Goal: Task Accomplishment & Management: Complete application form

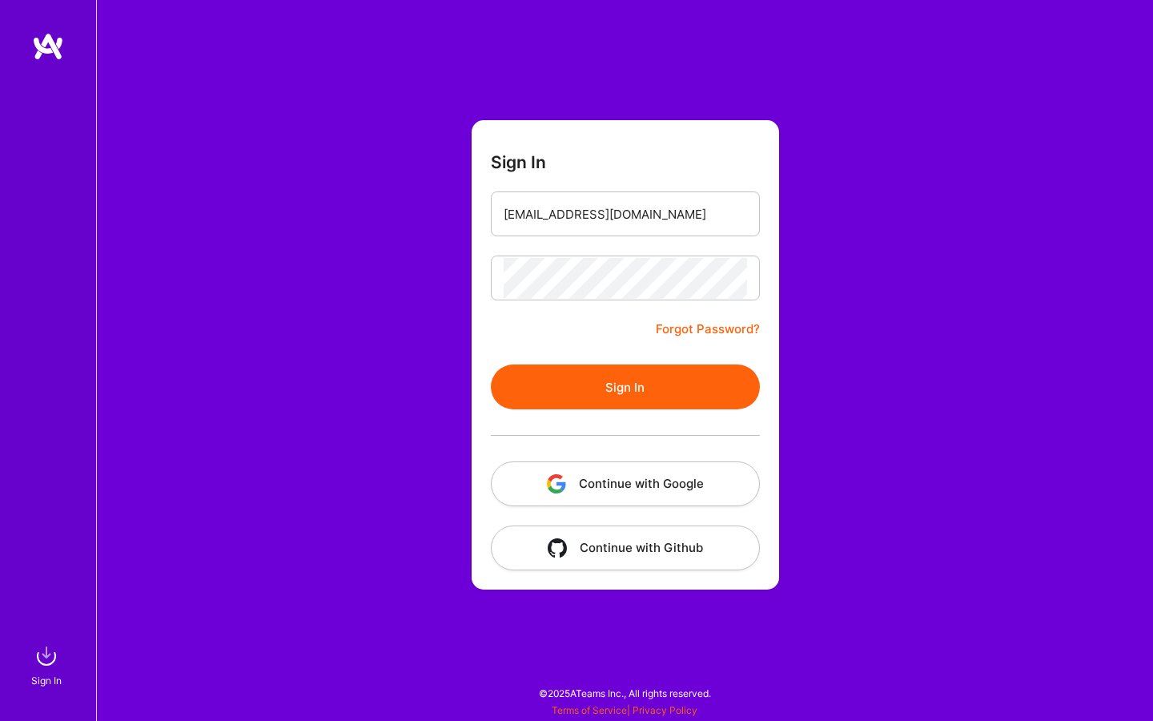
click at [577, 384] on button "Sign In" at bounding box center [625, 386] width 269 height 45
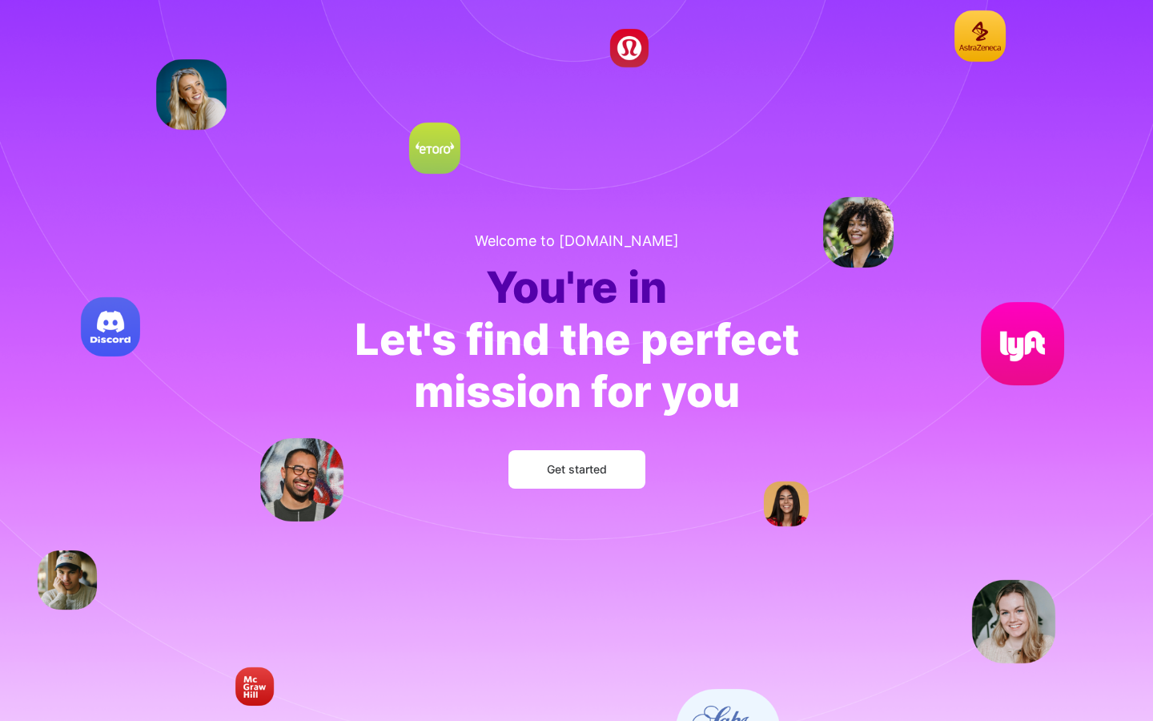
click at [586, 466] on span "Get started" at bounding box center [577, 469] width 60 height 16
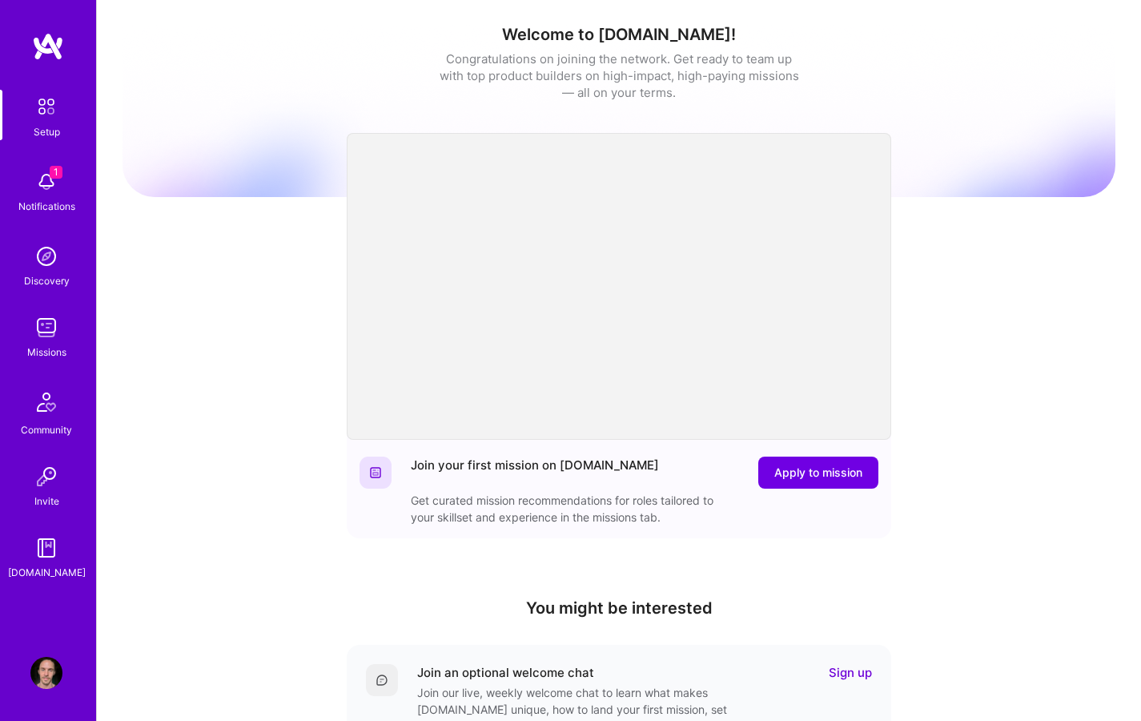
click at [947, 336] on div "Welcome to [DOMAIN_NAME]! Congratulations on joining the network. Get ready to …" at bounding box center [619, 527] width 993 height 1030
click at [974, 253] on div "Welcome to [DOMAIN_NAME]! Congratulations on joining the network. Get ready to …" at bounding box center [619, 527] width 993 height 1030
click at [1024, 286] on div "Welcome to [DOMAIN_NAME]! Congratulations on joining the network. Get ready to …" at bounding box center [619, 527] width 993 height 1030
click at [939, 321] on div "Welcome to [DOMAIN_NAME]! Congratulations on joining the network. Get ready to …" at bounding box center [619, 527] width 993 height 1030
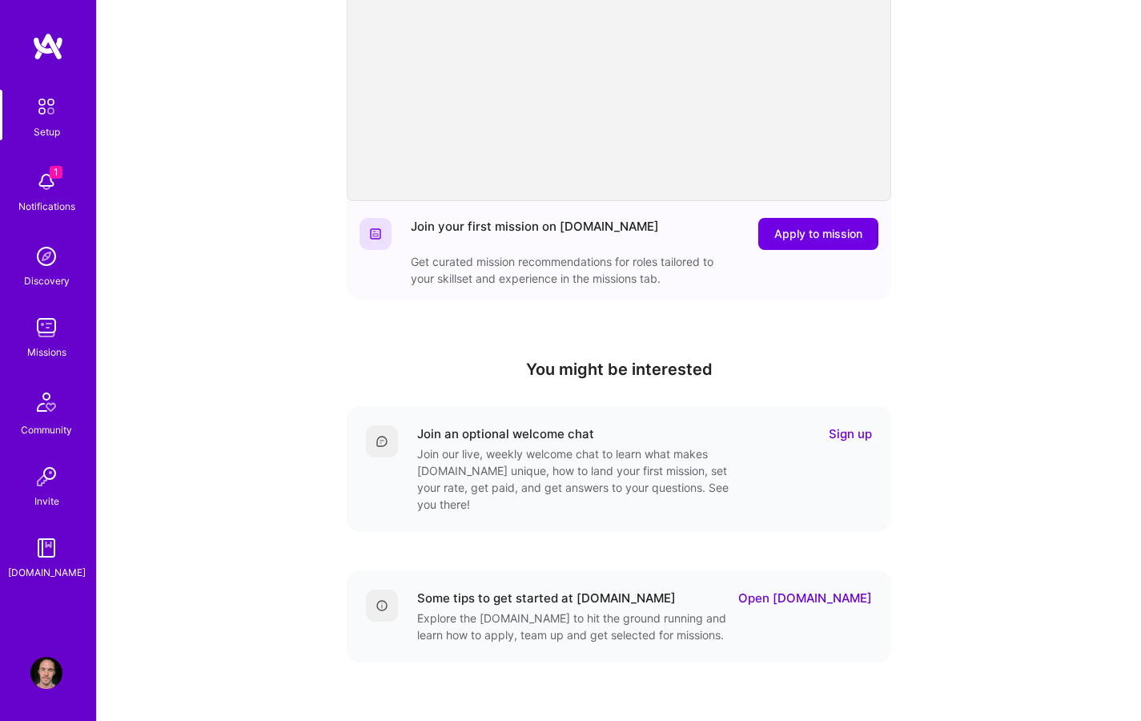
scroll to position [251, 0]
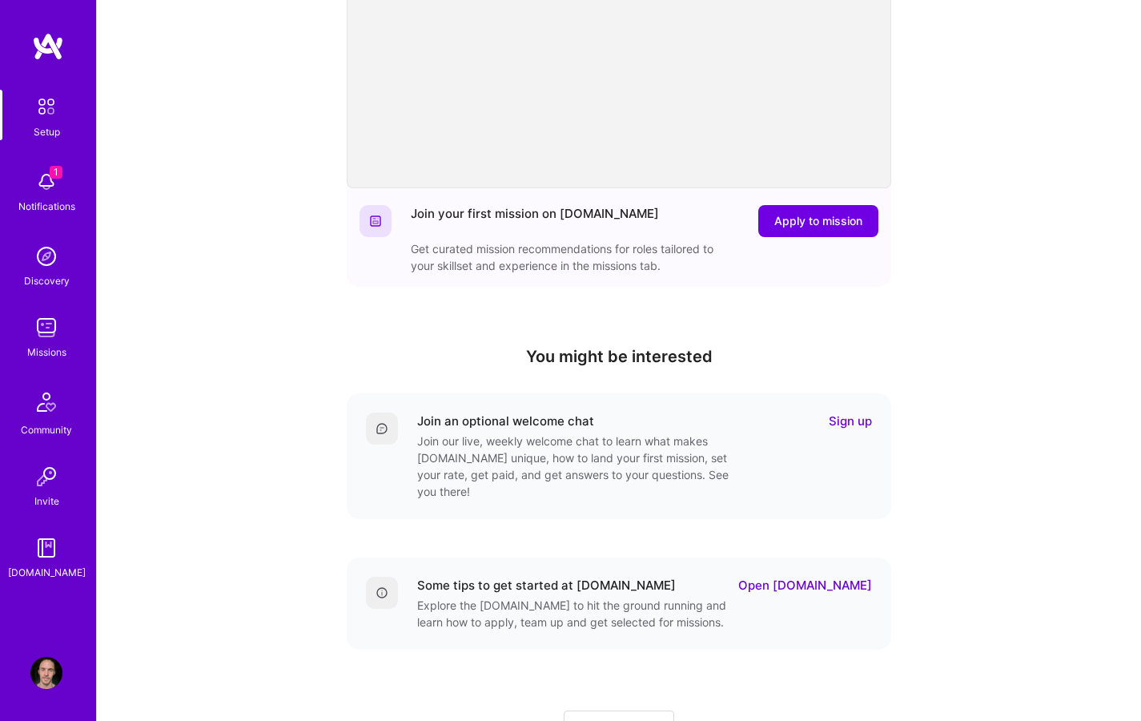
click at [932, 298] on div "Welcome to [DOMAIN_NAME]! Congratulations on joining the network. Get ready to …" at bounding box center [619, 276] width 993 height 1030
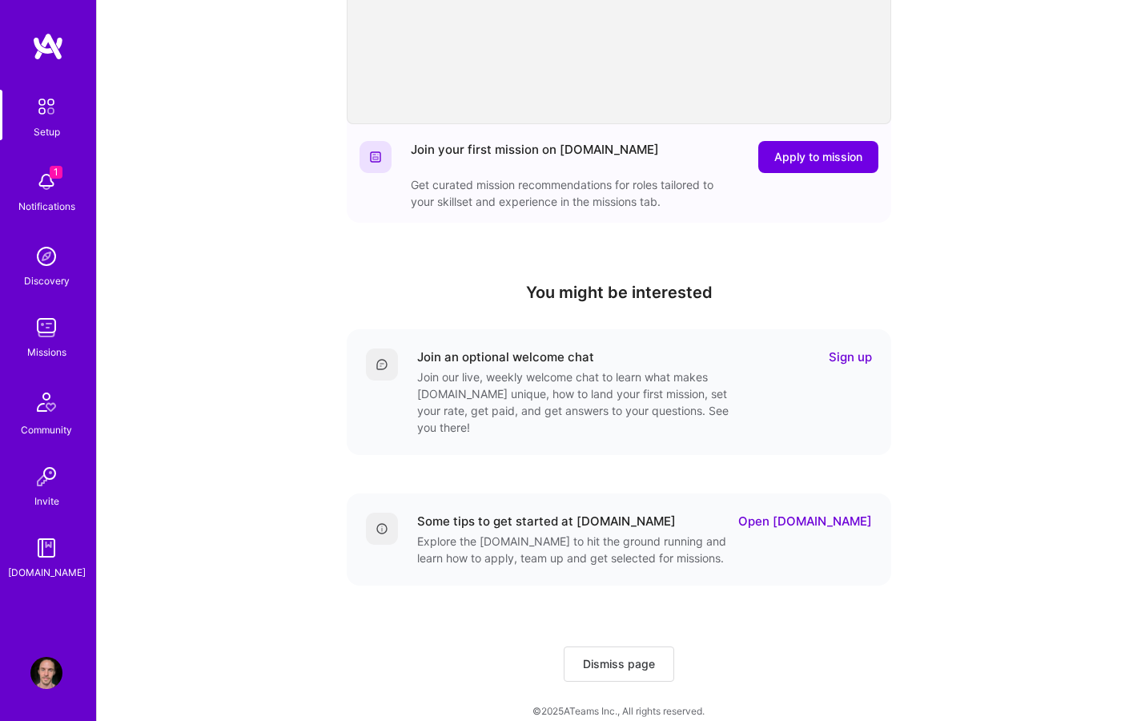
scroll to position [316, 0]
click at [63, 186] on div "1 Notifications" at bounding box center [46, 190] width 99 height 55
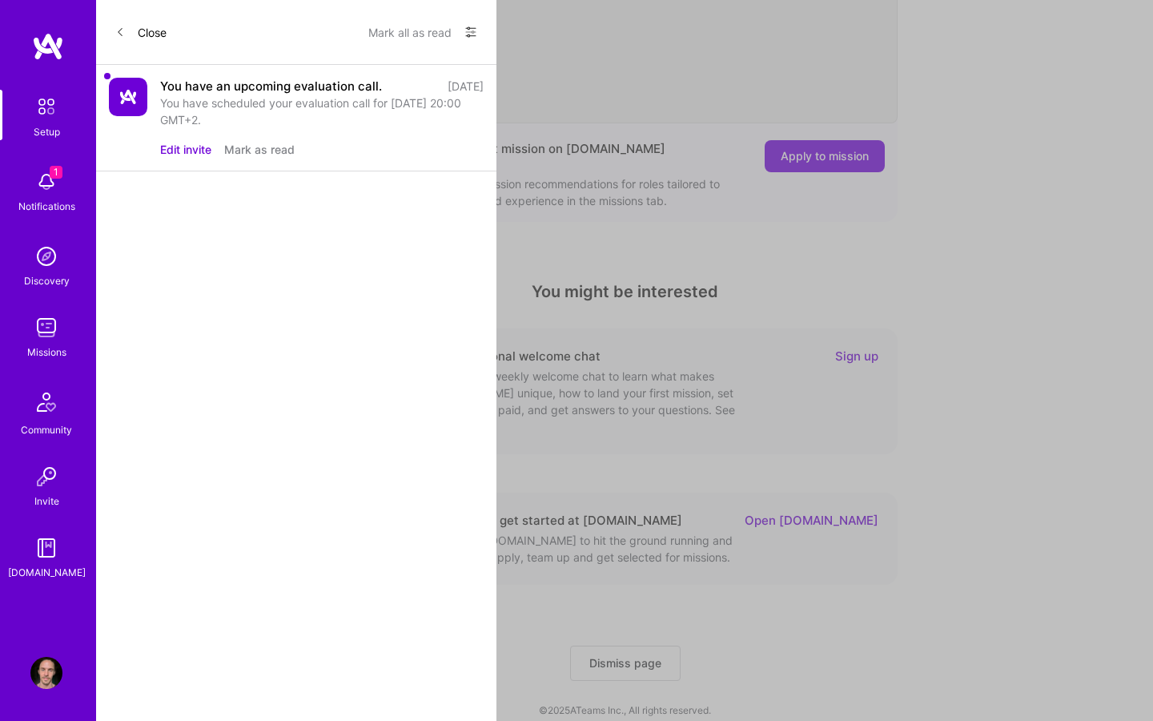
click at [992, 225] on div "1 Setup 1 Notifications Discovery Missions Community Invite [DOMAIN_NAME] Profi…" at bounding box center [576, 207] width 1153 height 1046
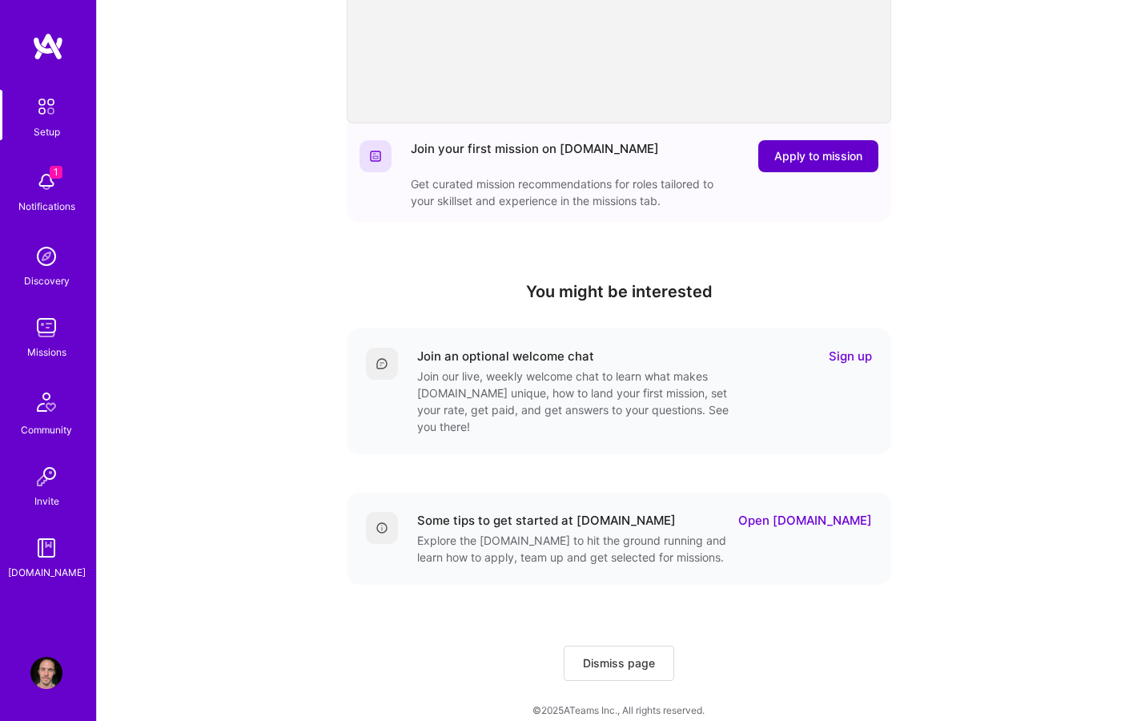
click at [814, 151] on span "Apply to mission" at bounding box center [818, 156] width 88 height 16
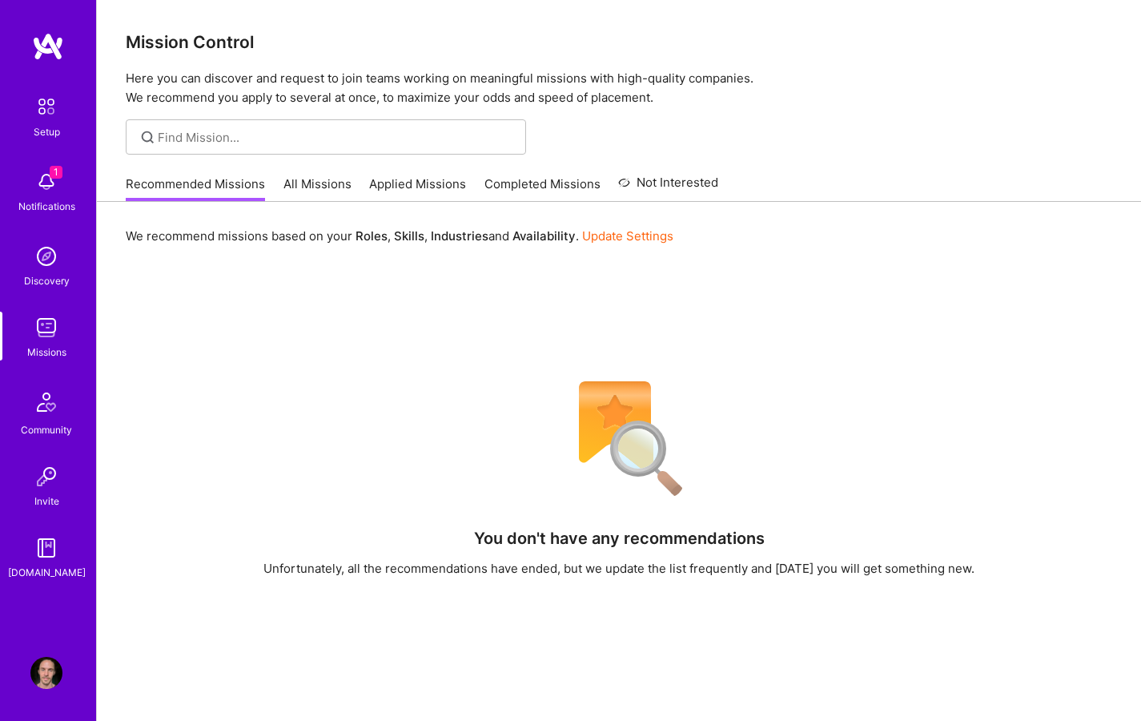
click at [894, 263] on div "We recommend missions based on your Roles , Skills , Industries and Availabilit…" at bounding box center [619, 584] width 1044 height 765
click at [730, 611] on div "You don't have any recommendations Unfortunately, all the recommendations have …" at bounding box center [619, 659] width 987 height 577
click at [841, 621] on div "You don't have any recommendations Unfortunately, all the recommendations have …" at bounding box center [619, 659] width 987 height 577
click at [316, 181] on link "All Missions" at bounding box center [317, 188] width 68 height 26
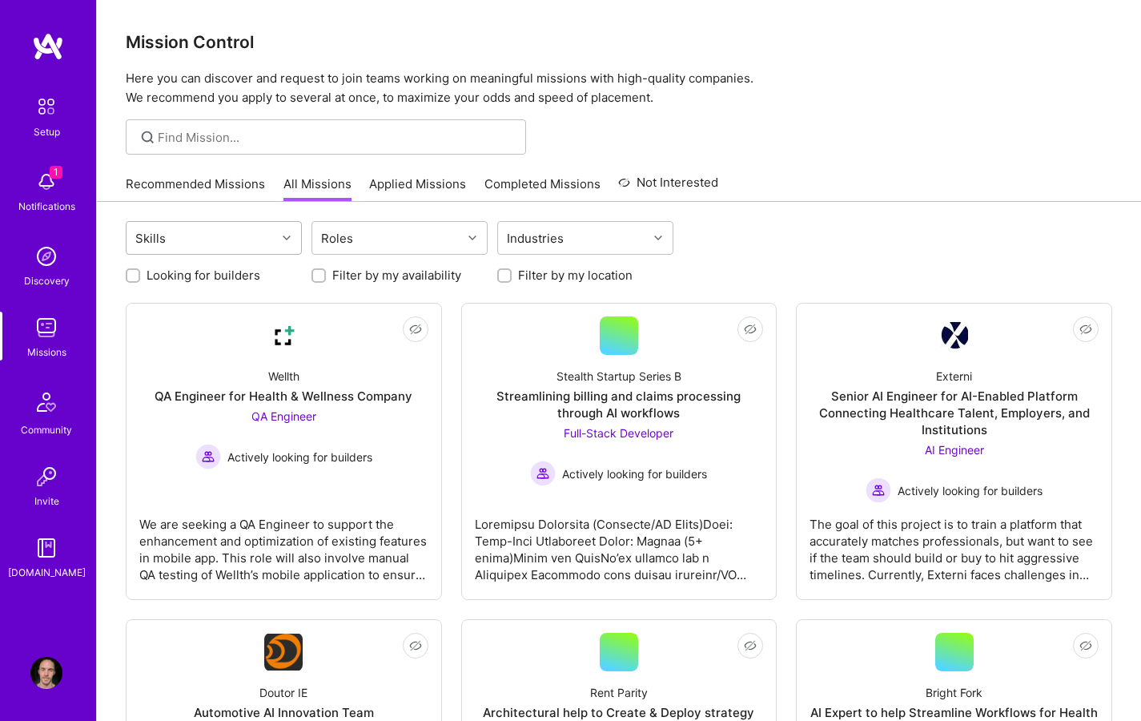
click at [290, 235] on icon at bounding box center [287, 238] width 8 height 8
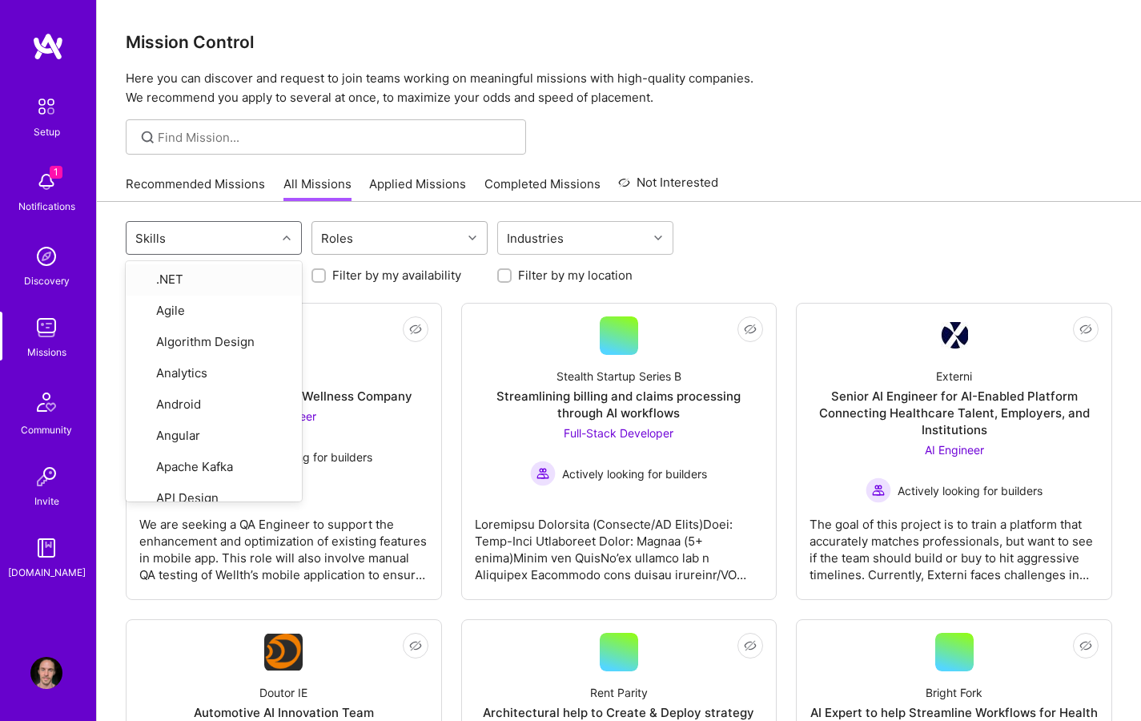
click at [424, 238] on div "Roles" at bounding box center [387, 238] width 150 height 32
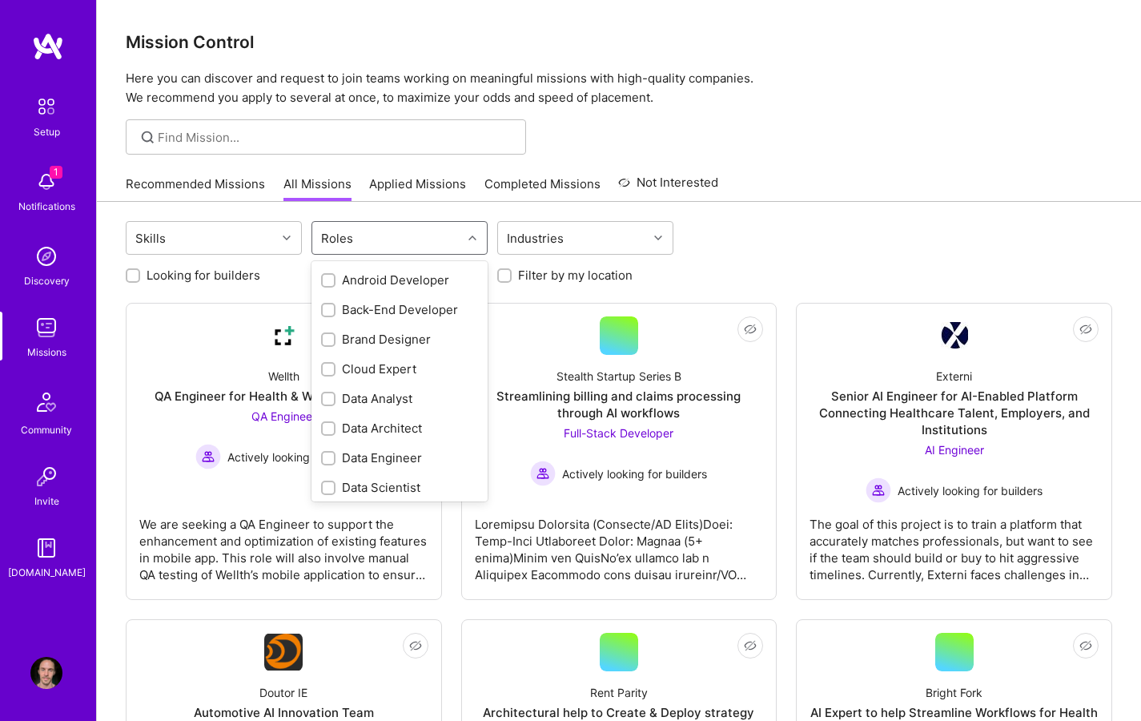
scroll to position [121, 0]
click at [331, 332] on input "checkbox" at bounding box center [329, 337] width 11 height 11
checkbox input "true"
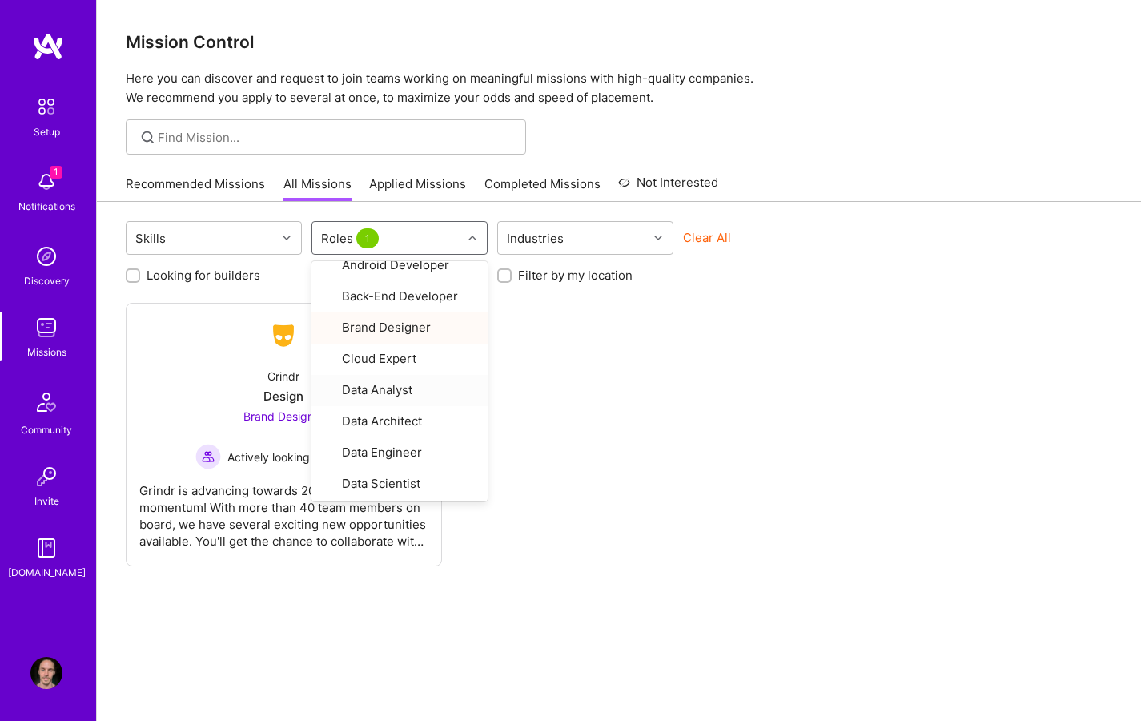
scroll to position [0, 0]
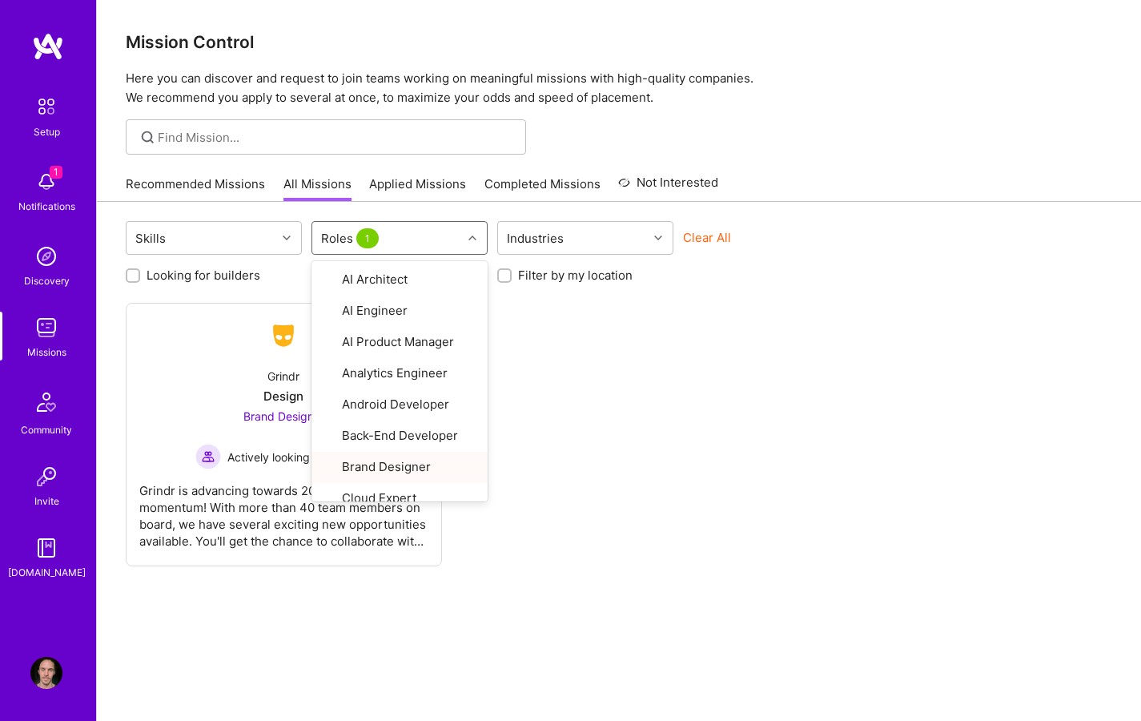
click at [601, 355] on div "Not Interested Grindr Design Brand Designer Actively looking for builders" at bounding box center [619, 434] width 987 height 263
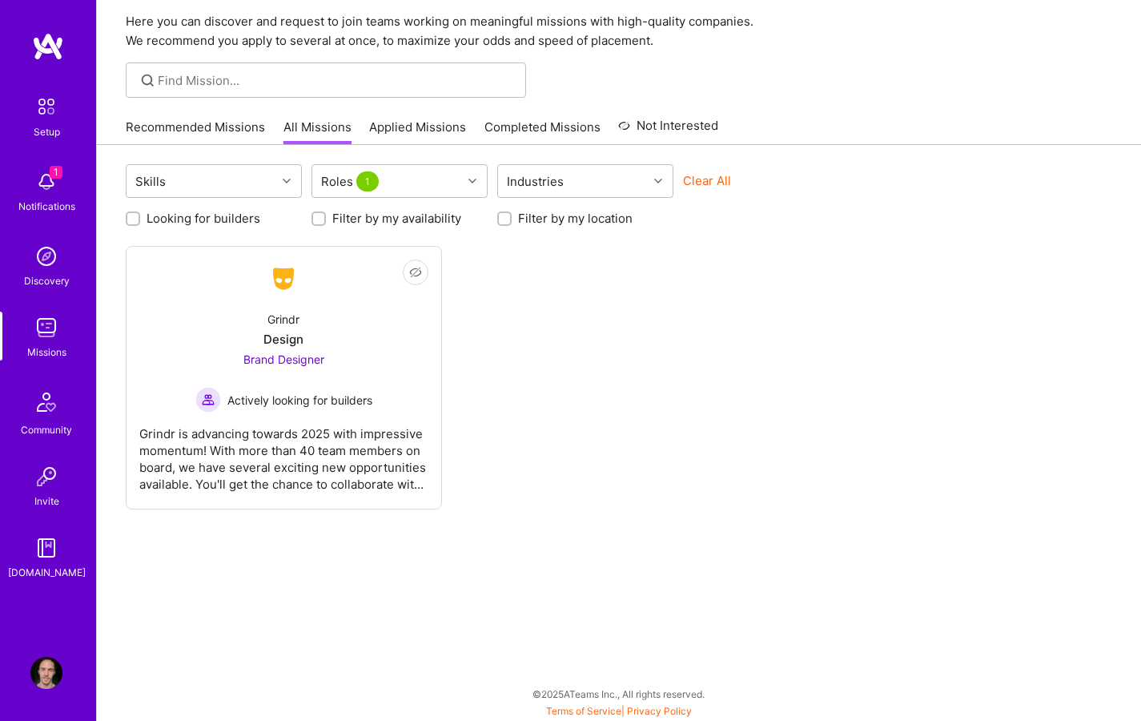
scroll to position [58, 0]
click at [299, 440] on div "Grindr is advancing towards 2025 with impressive momentum! With more than 40 te…" at bounding box center [283, 452] width 289 height 80
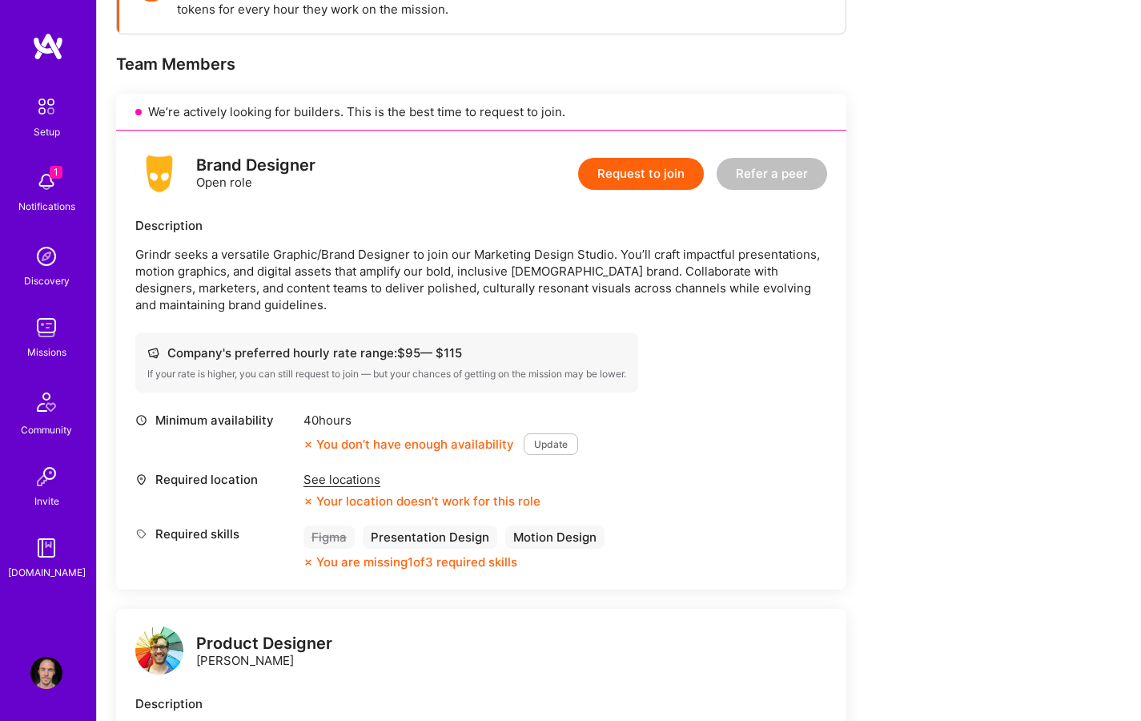
scroll to position [283, 0]
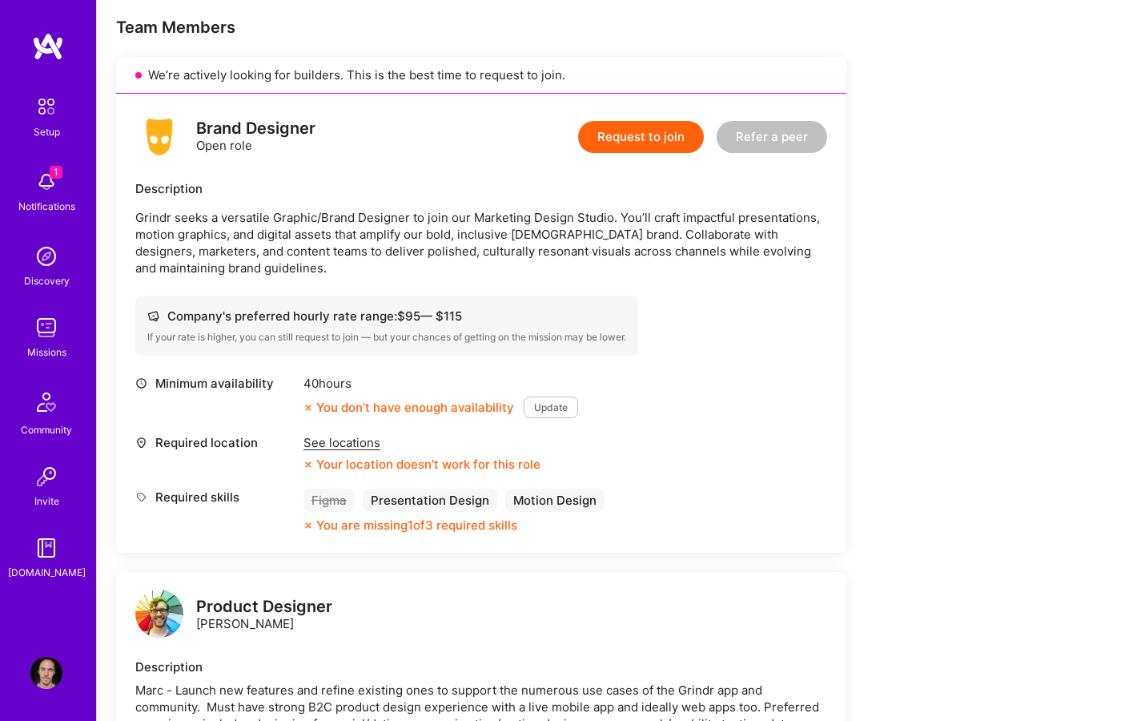
scroll to position [342, 0]
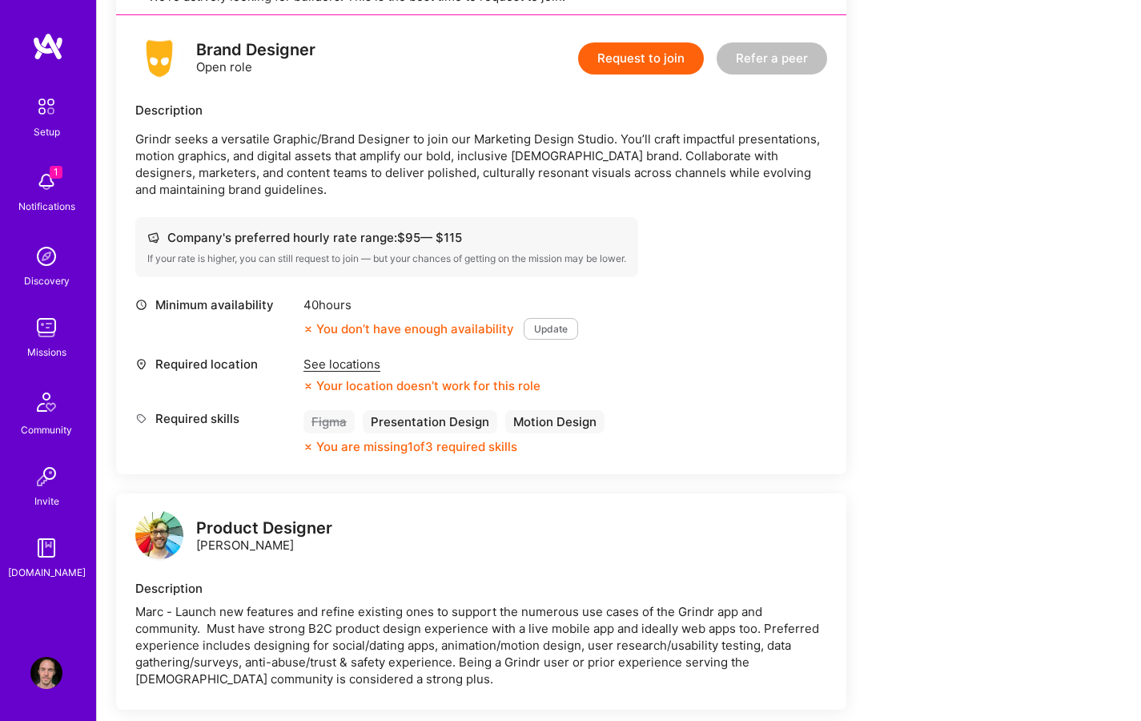
scroll to position [396, 0]
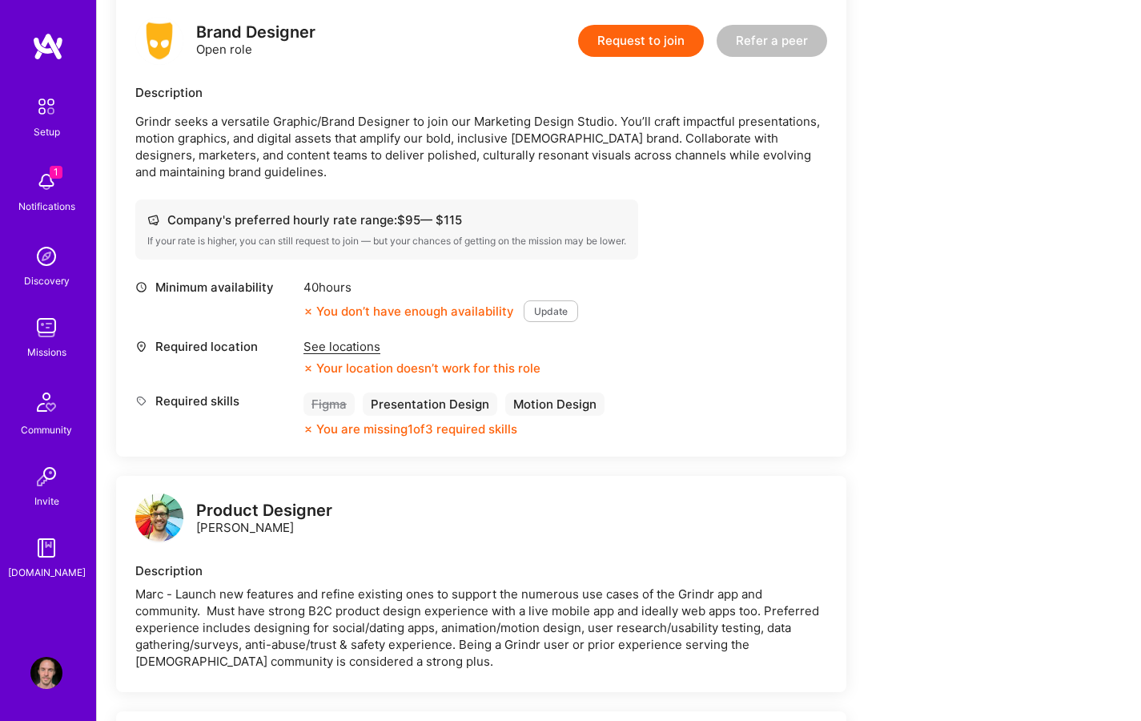
scroll to position [429, 0]
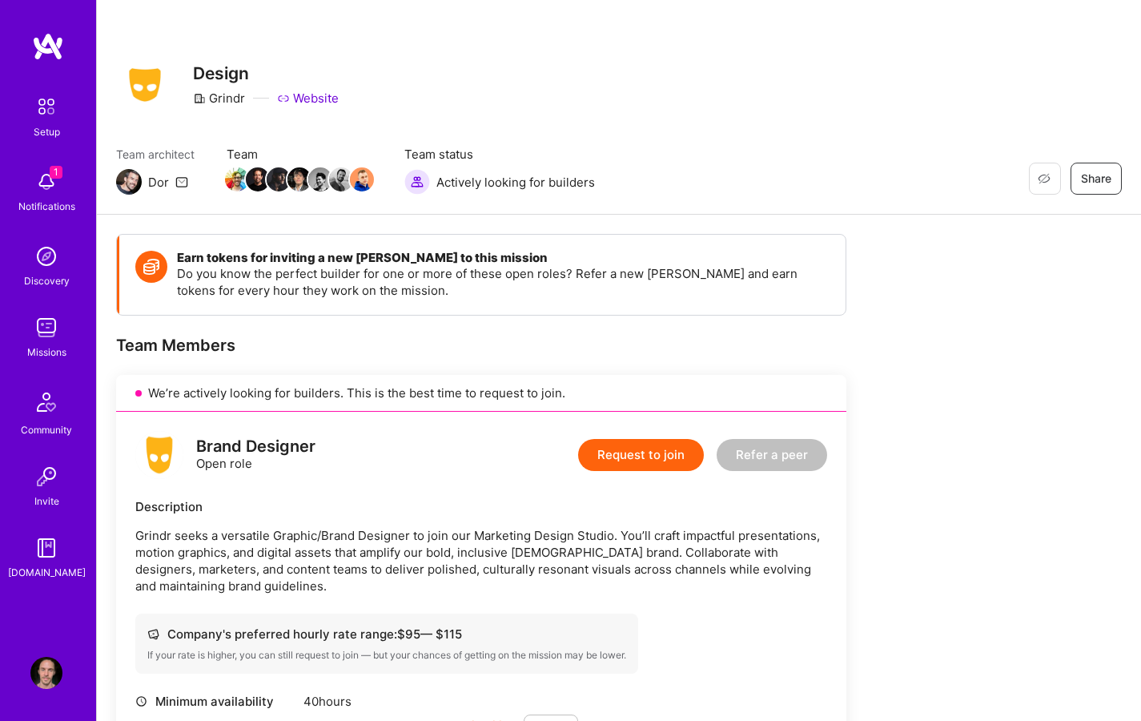
click at [51, 183] on img at bounding box center [46, 182] width 32 height 32
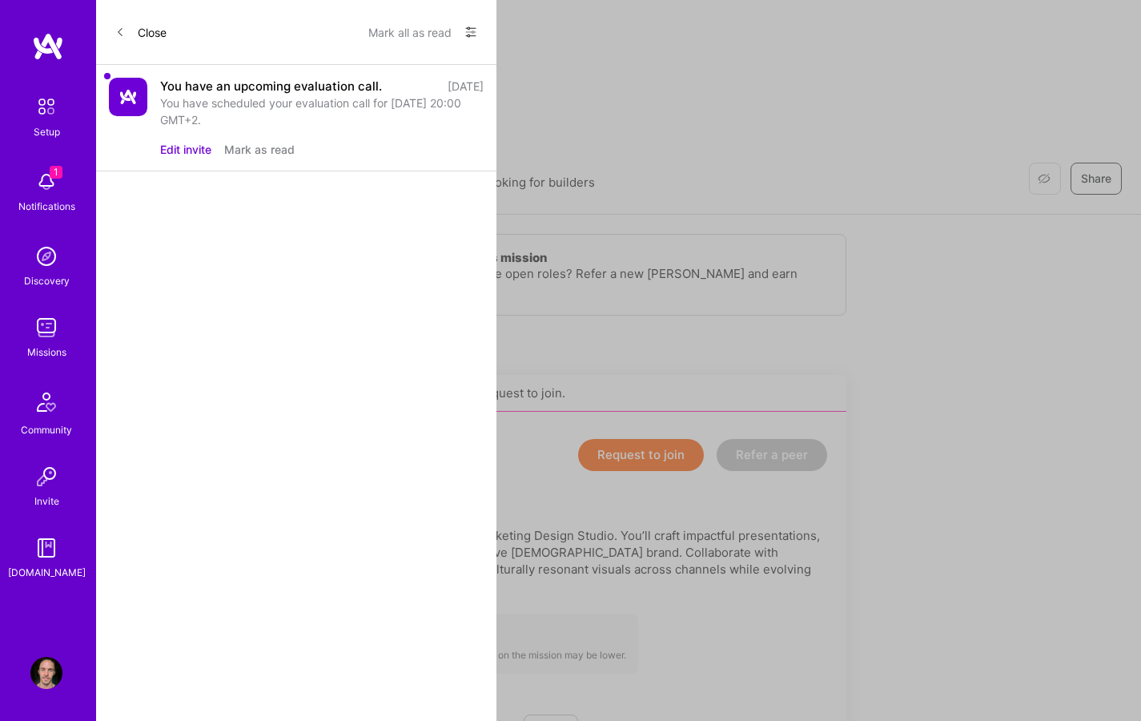
click at [58, 105] on img at bounding box center [47, 107] width 34 height 34
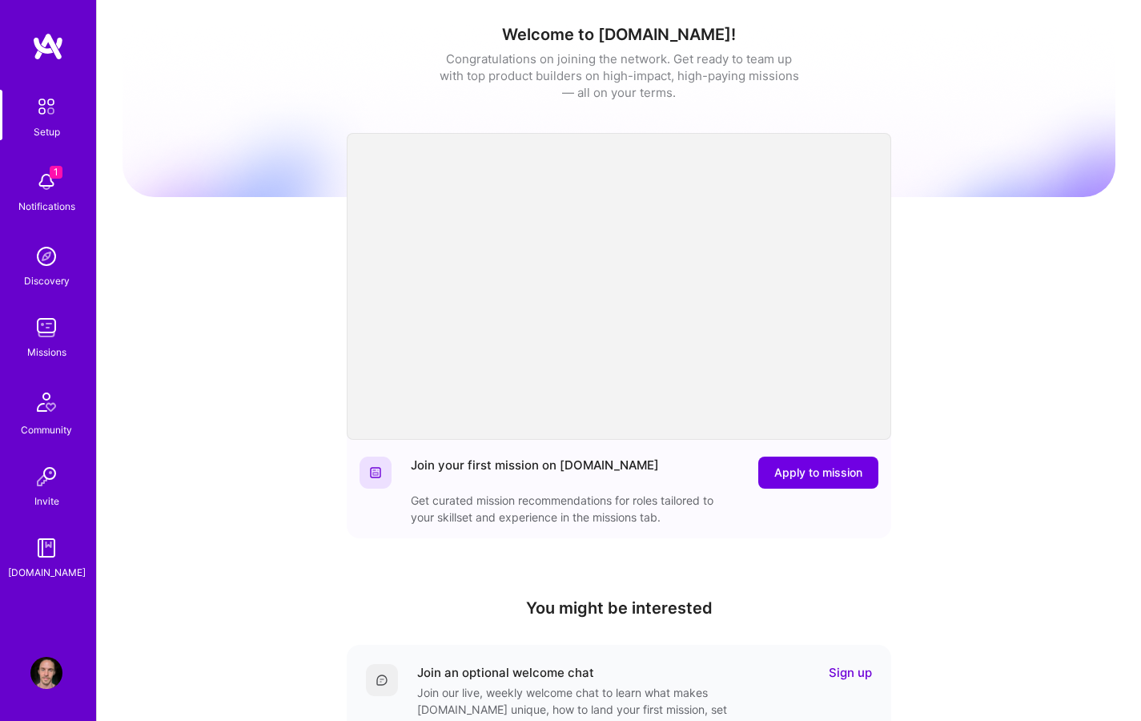
click at [913, 262] on div "Welcome to [DOMAIN_NAME]! Congratulations on joining the network. Get ready to …" at bounding box center [619, 527] width 993 height 1030
